Goal: Information Seeking & Learning: Check status

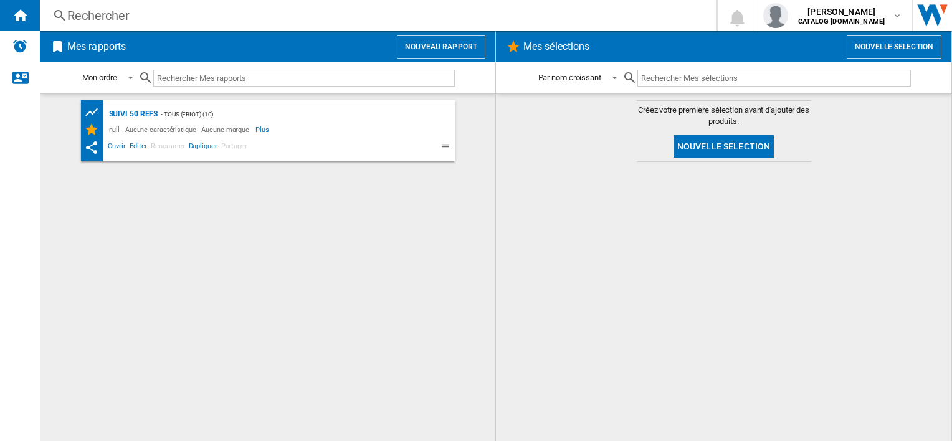
click at [151, 14] on div "Rechercher" at bounding box center [375, 15] width 617 height 17
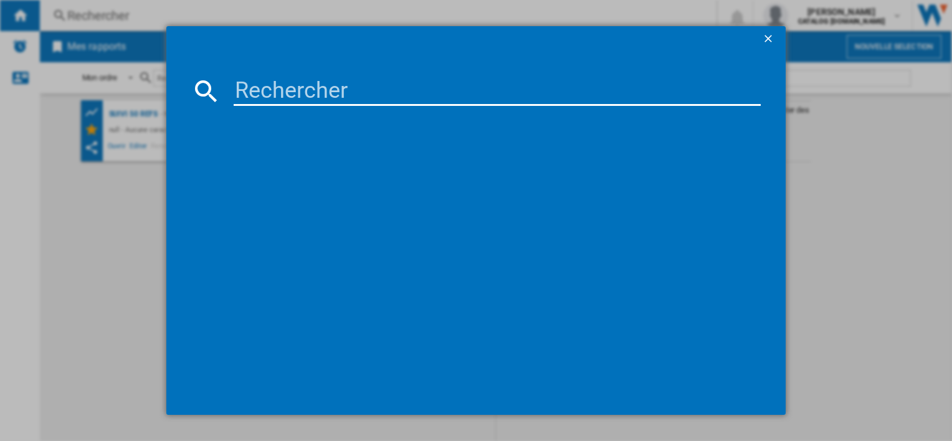
click at [249, 94] on input at bounding box center [497, 91] width 526 height 30
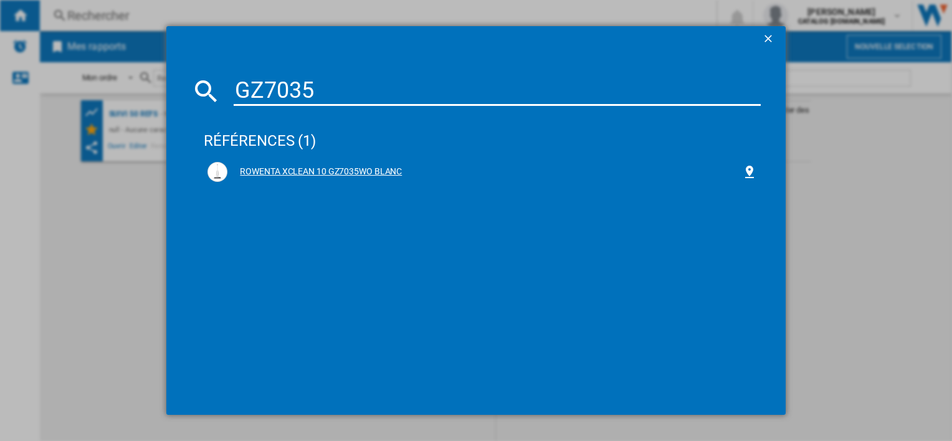
type input "GZ7035"
click at [274, 174] on div "ROWENTA XCLEAN 10 GZ7035WO BLANC" at bounding box center [484, 172] width 514 height 12
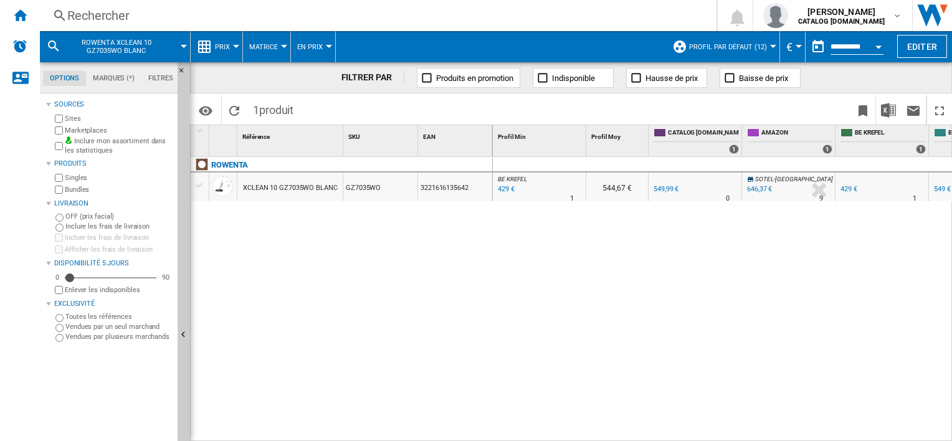
click at [231, 45] on button "Prix" at bounding box center [225, 46] width 21 height 31
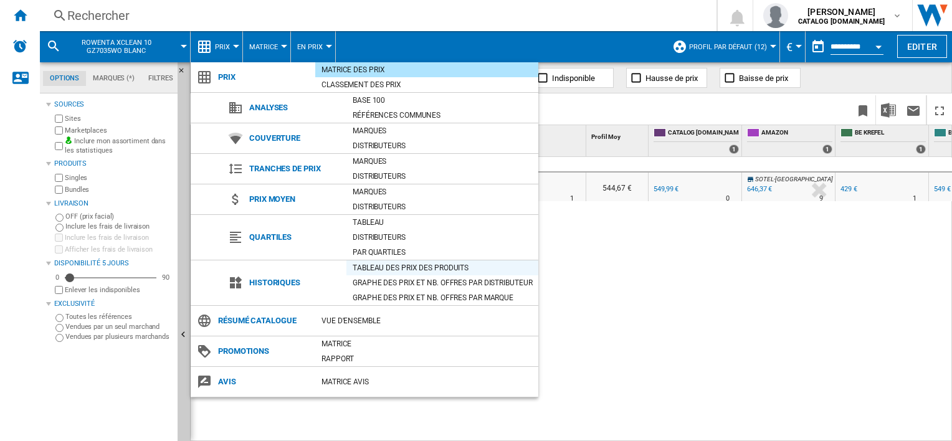
click at [394, 268] on div "Tableau des prix des produits" at bounding box center [442, 268] width 192 height 12
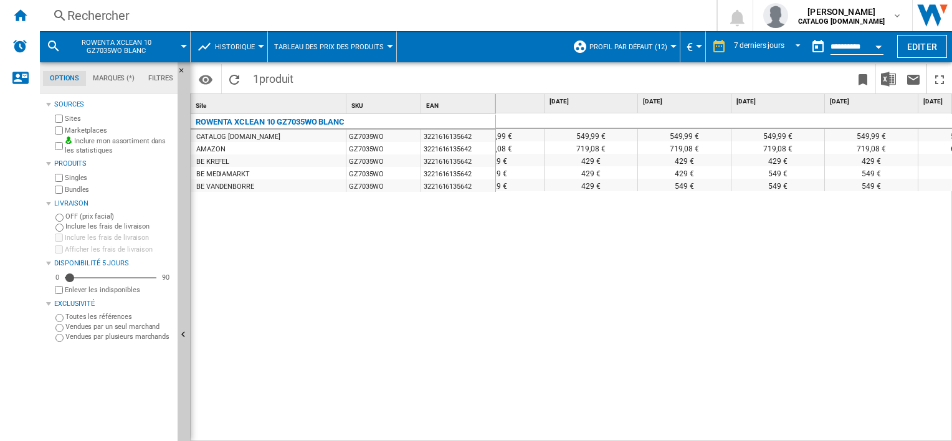
scroll to position [0, 290]
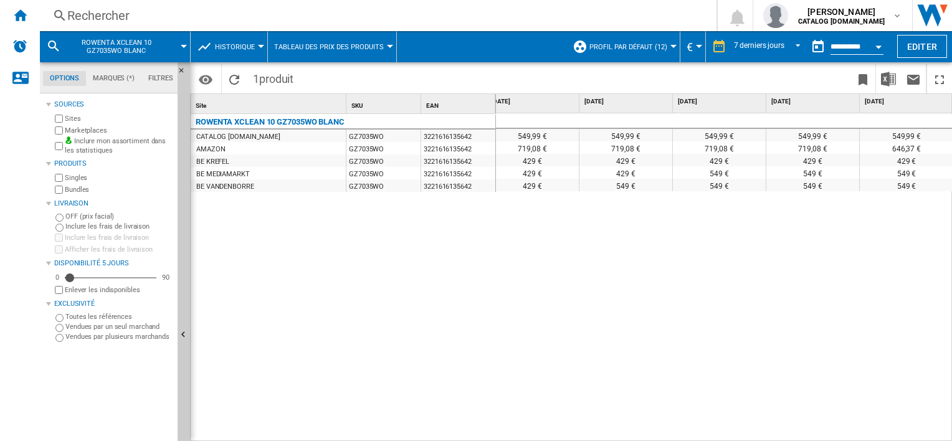
click at [174, 11] on div "Rechercher" at bounding box center [375, 15] width 617 height 17
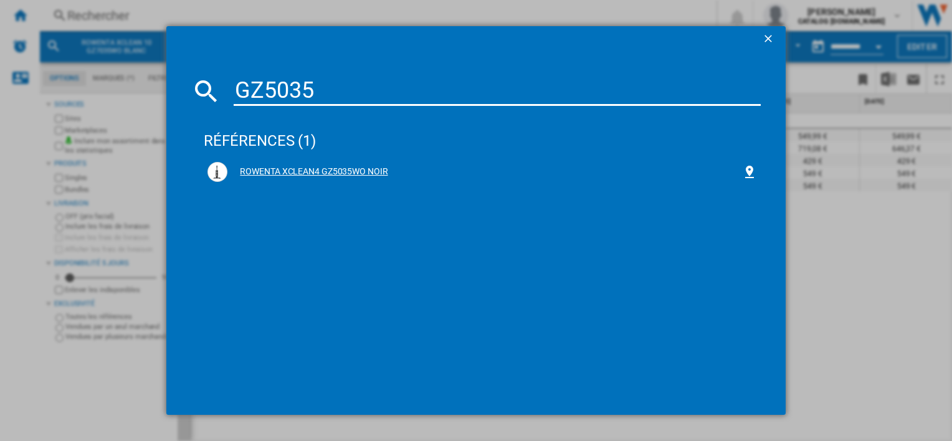
type input "GZ5035"
click at [329, 174] on div "ROWENTA XCLEAN4 GZ5035WO NOIR" at bounding box center [484, 172] width 514 height 12
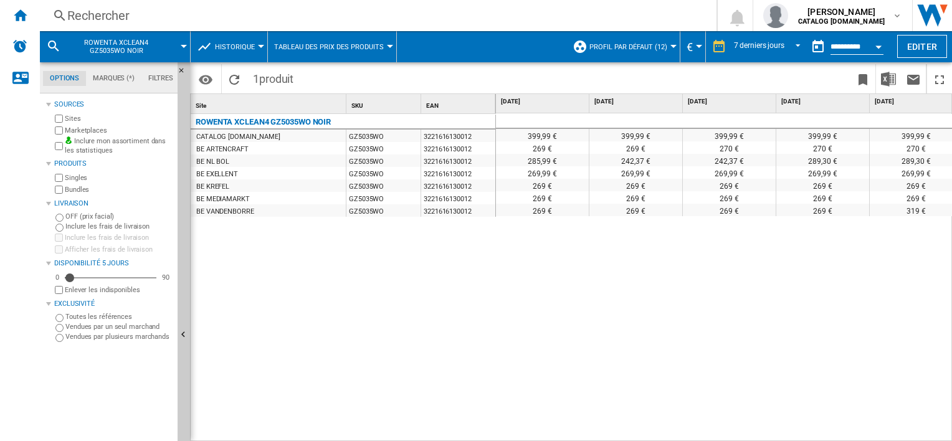
click at [269, 7] on div "Rechercher" at bounding box center [375, 15] width 617 height 17
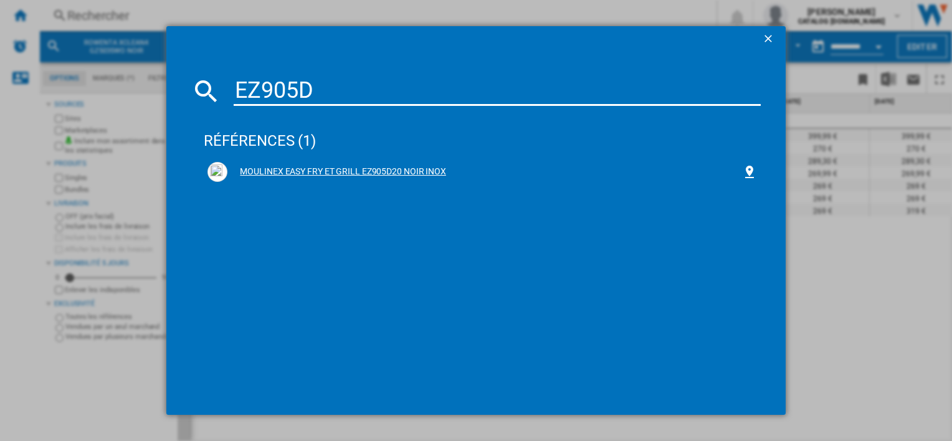
type input "EZ905D"
click at [301, 173] on div "MOULINEX EASY FRY ET GRILL EZ905D20 NOIR INOX" at bounding box center [484, 172] width 514 height 12
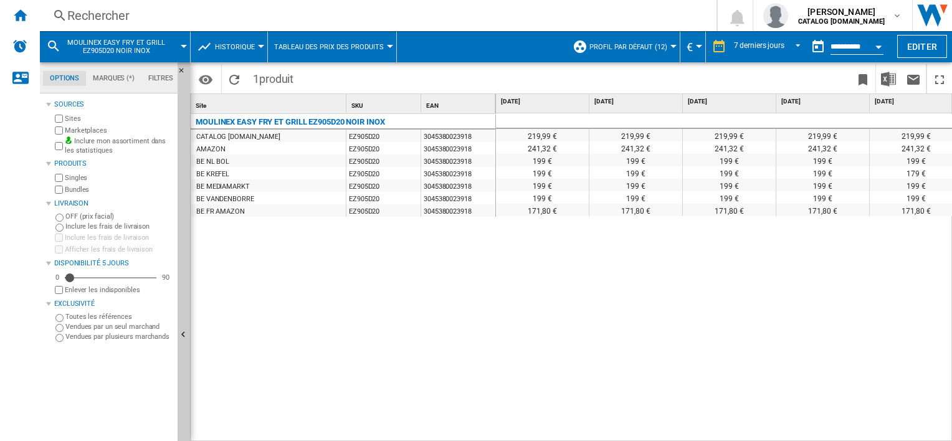
scroll to position [0, 290]
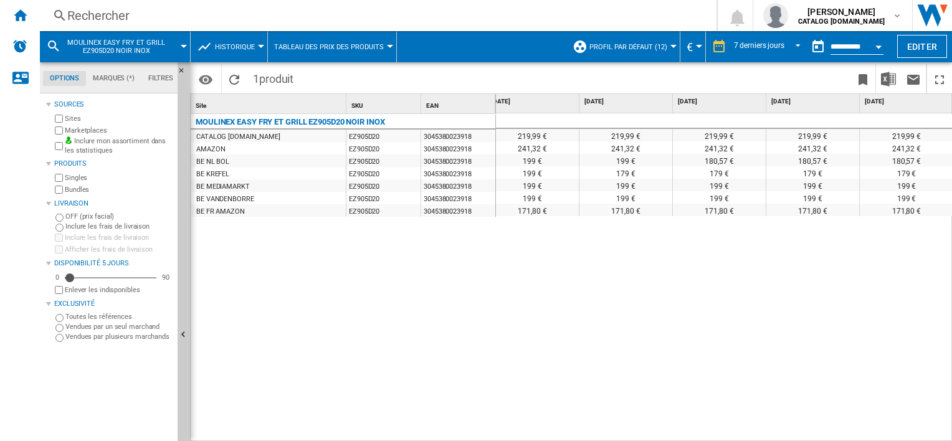
click at [235, 16] on div "Rechercher" at bounding box center [375, 15] width 617 height 17
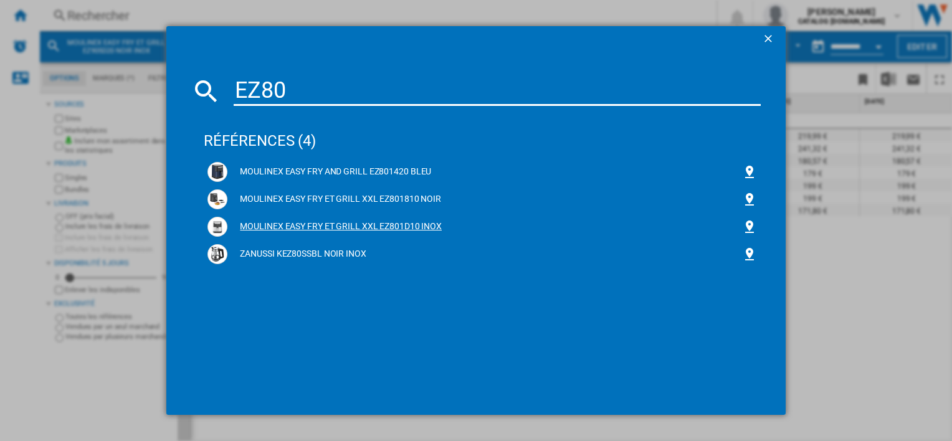
type input "EZ80"
click at [363, 224] on div "MOULINEX EASY FRY ET GRILL XXL EZ801D10 INOX" at bounding box center [484, 227] width 514 height 12
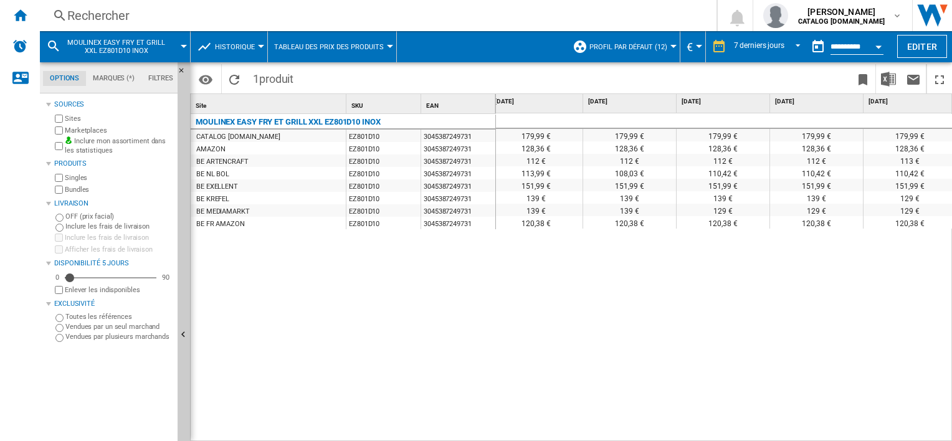
scroll to position [0, 290]
